Goal: Check status: Check status

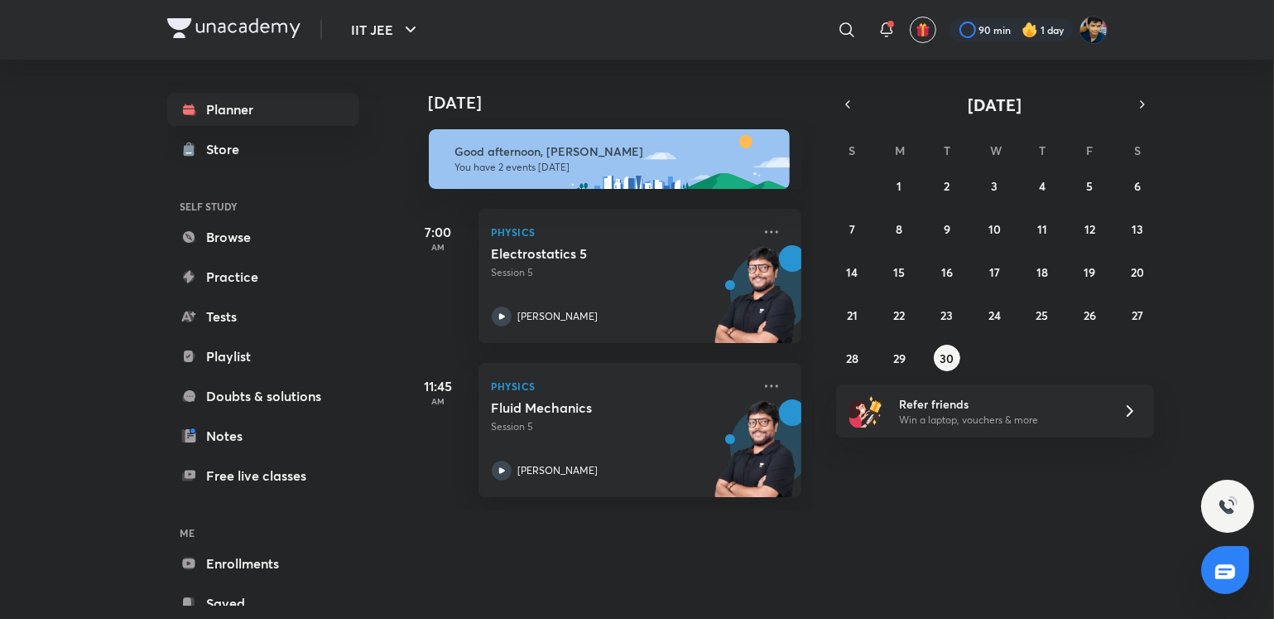
drag, startPoint x: 0, startPoint y: 0, endPoint x: 1146, endPoint y: 70, distance: 1148.1
click at [1146, 70] on div "Today Good afternoon, SHREYANSH You have 2 events today 7:00 AM Physics Electro…" at bounding box center [839, 285] width 866 height 450
click at [1144, 109] on icon "button" at bounding box center [1142, 104] width 13 height 15
click at [1005, 180] on button "1" at bounding box center [994, 185] width 26 height 26
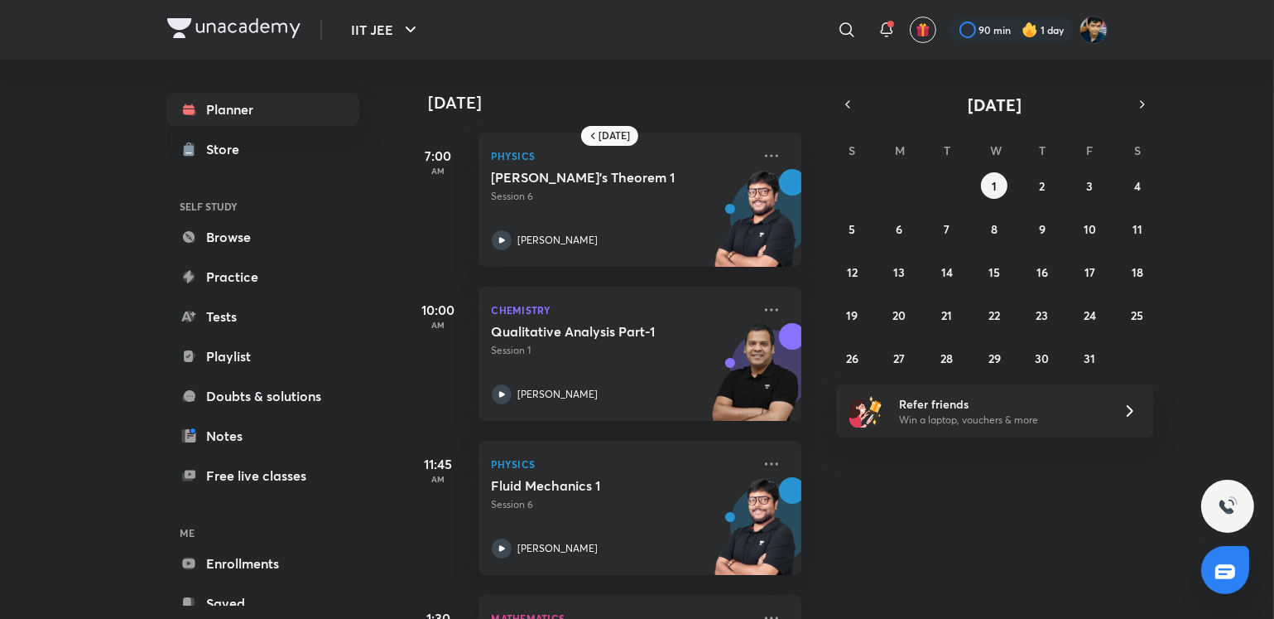
scroll to position [444, 0]
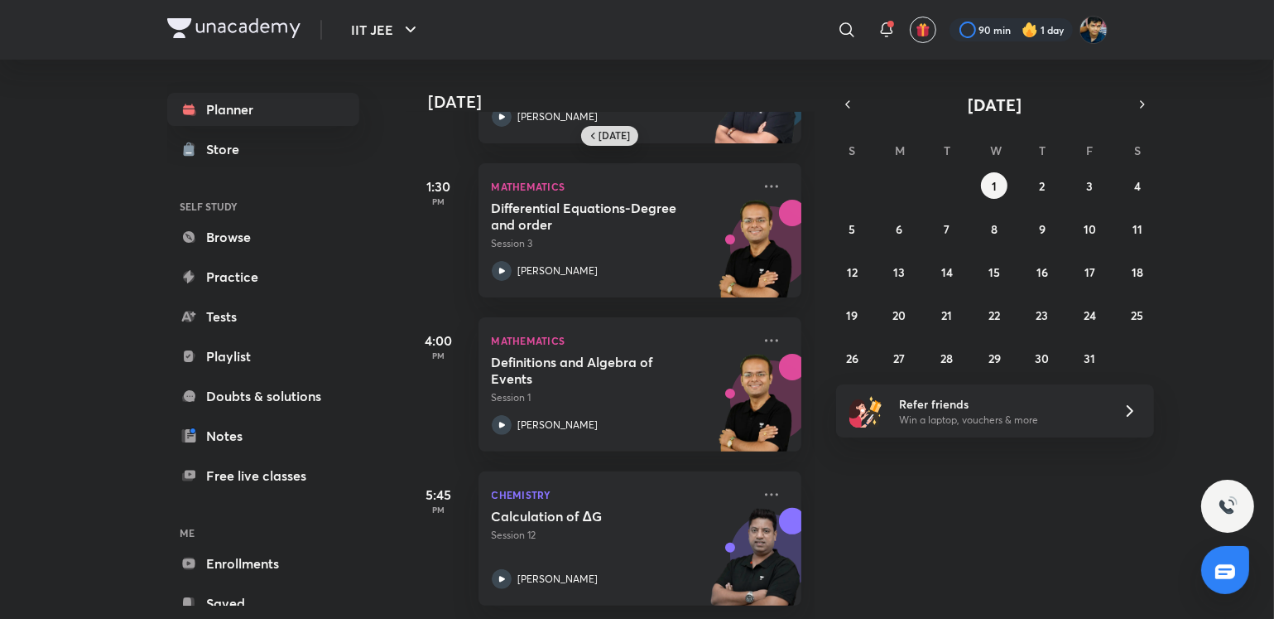
click at [602, 137] on h6 "[DATE]" at bounding box center [614, 135] width 31 height 13
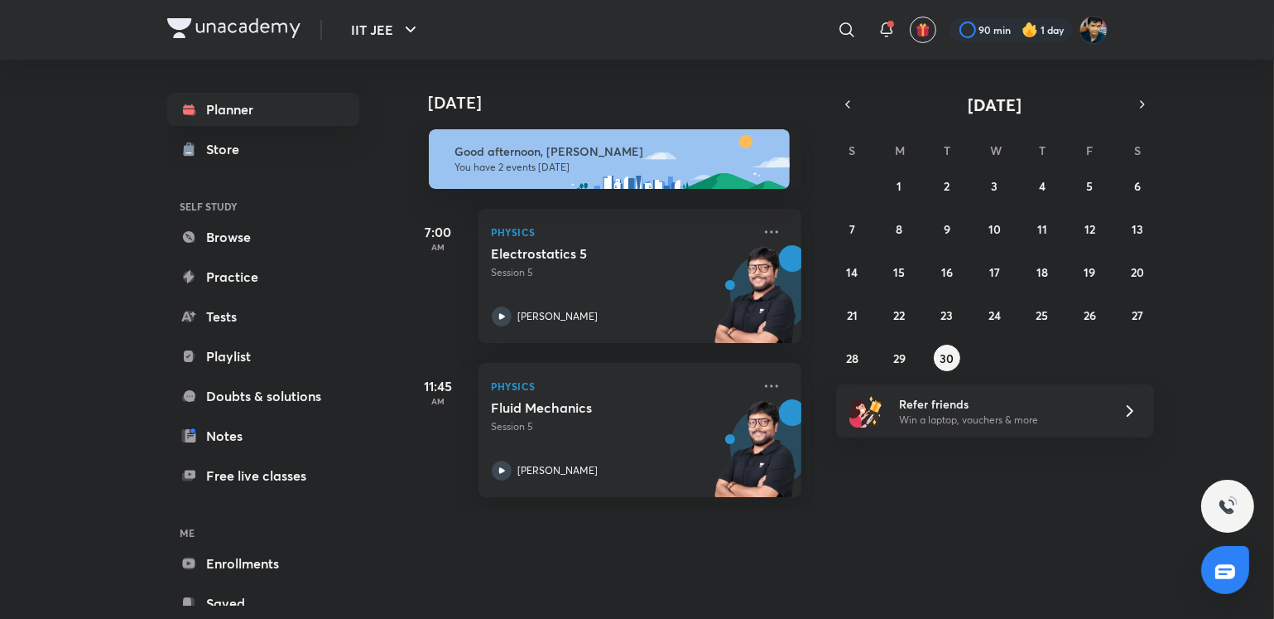
click at [1140, 90] on div "Today Good afternoon, SHREYANSH You have 2 events today 7:00 AM Physics Electro…" at bounding box center [839, 285] width 866 height 450
click at [1133, 108] on button "button" at bounding box center [1142, 104] width 23 height 23
click at [994, 176] on button "1" at bounding box center [994, 185] width 26 height 26
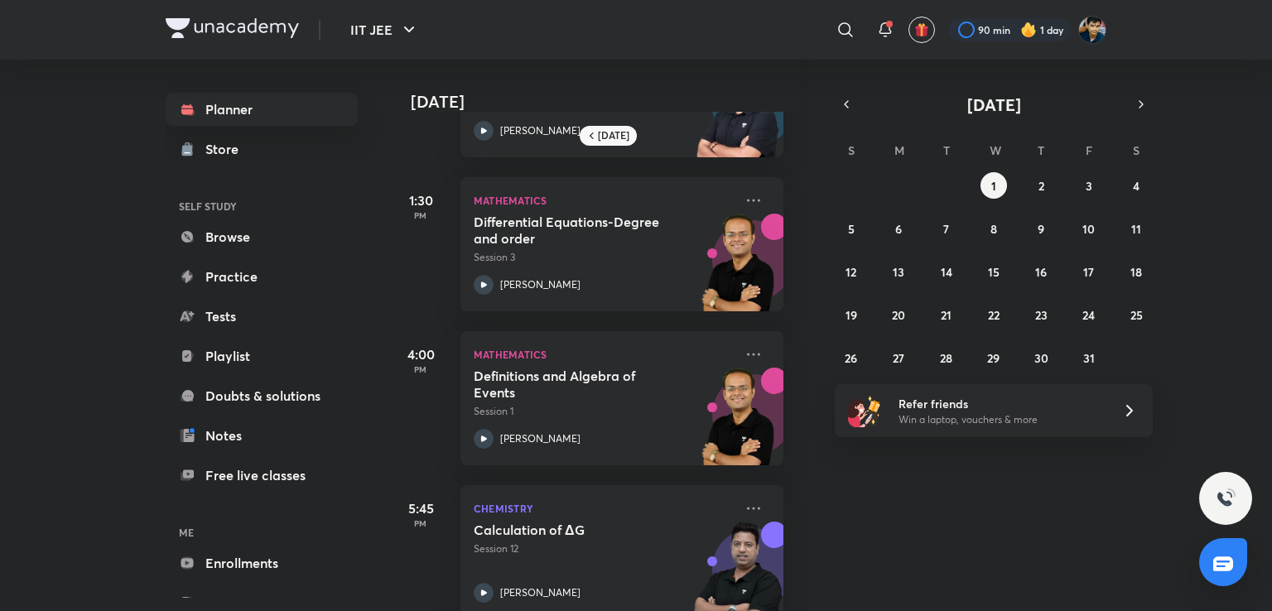
scroll to position [451, 17]
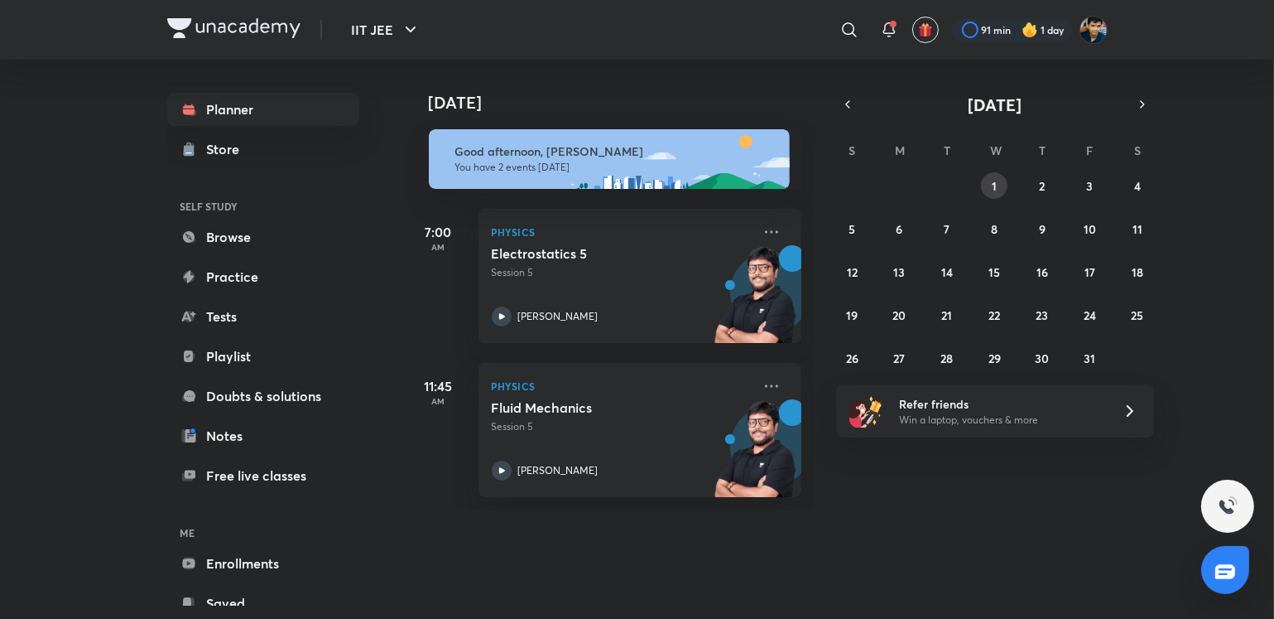
click at [992, 178] on abbr "1" at bounding box center [994, 186] width 5 height 16
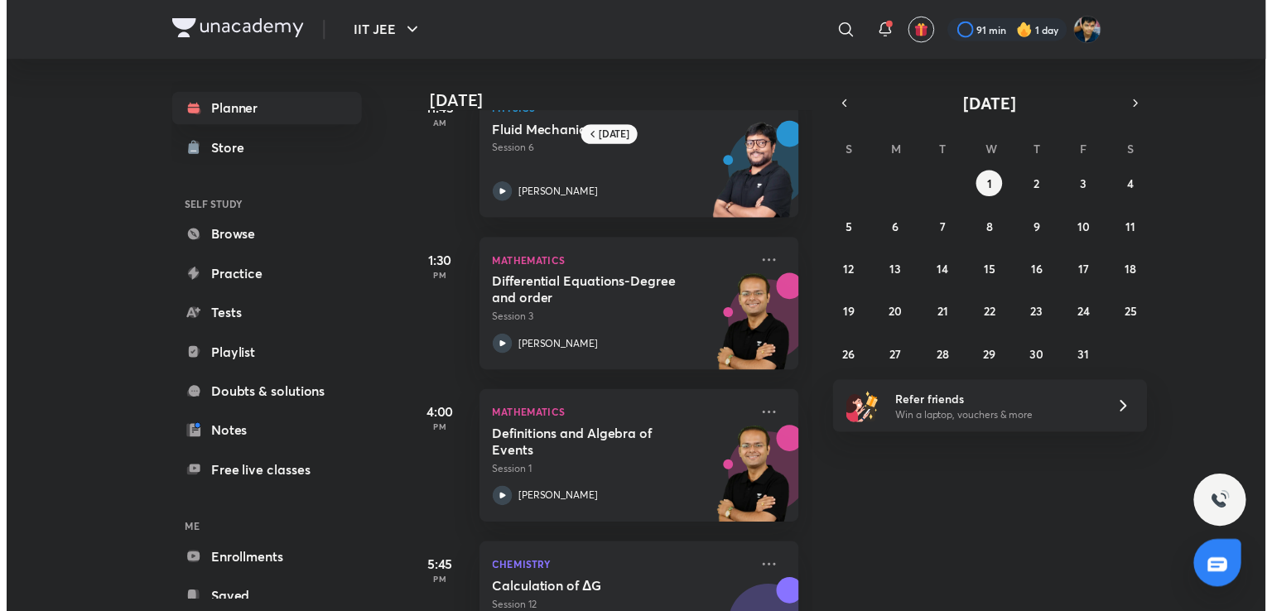
scroll to position [444, 0]
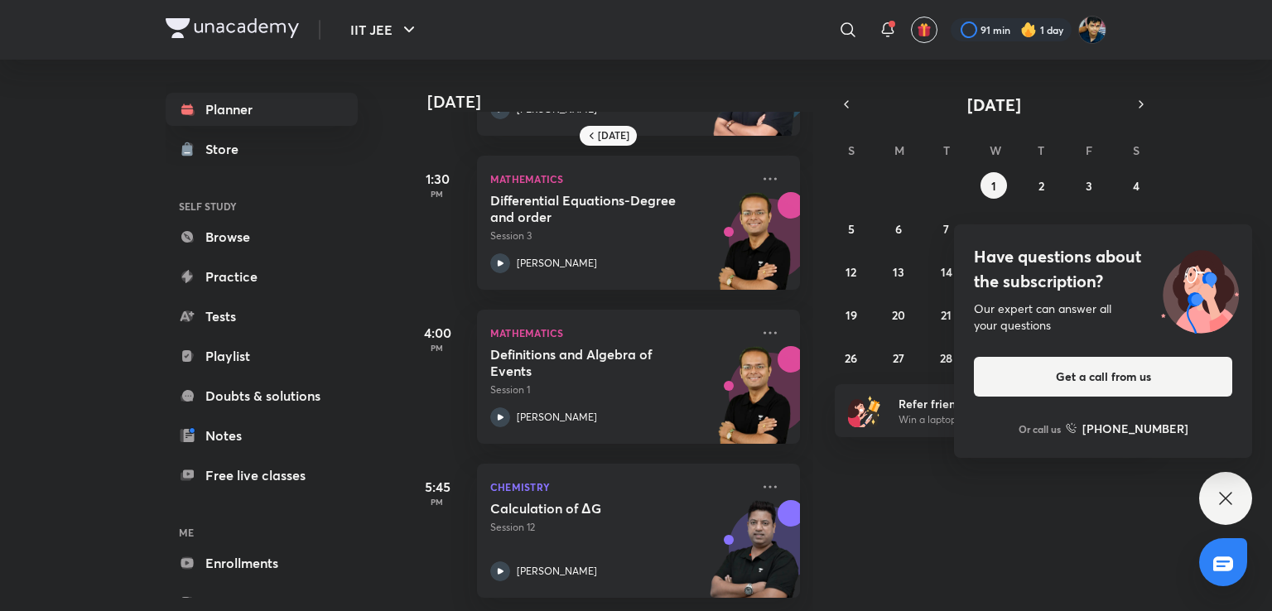
click at [980, 172] on button "1" at bounding box center [993, 185] width 26 height 26
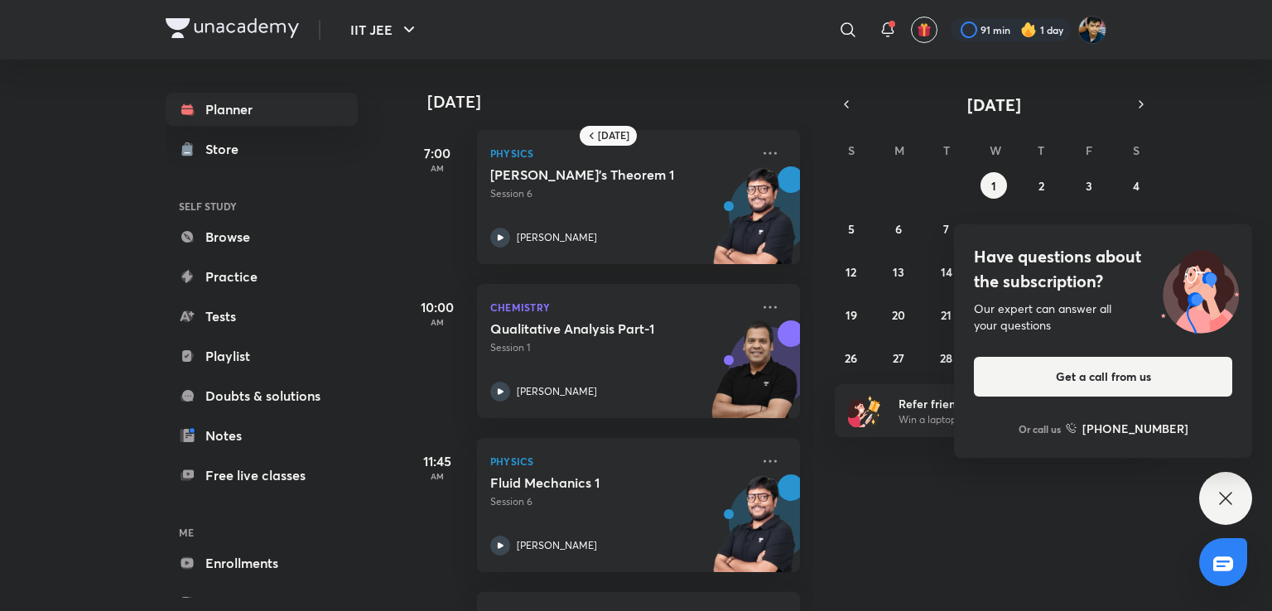
scroll to position [0, 0]
